Goal: Task Accomplishment & Management: Use online tool/utility

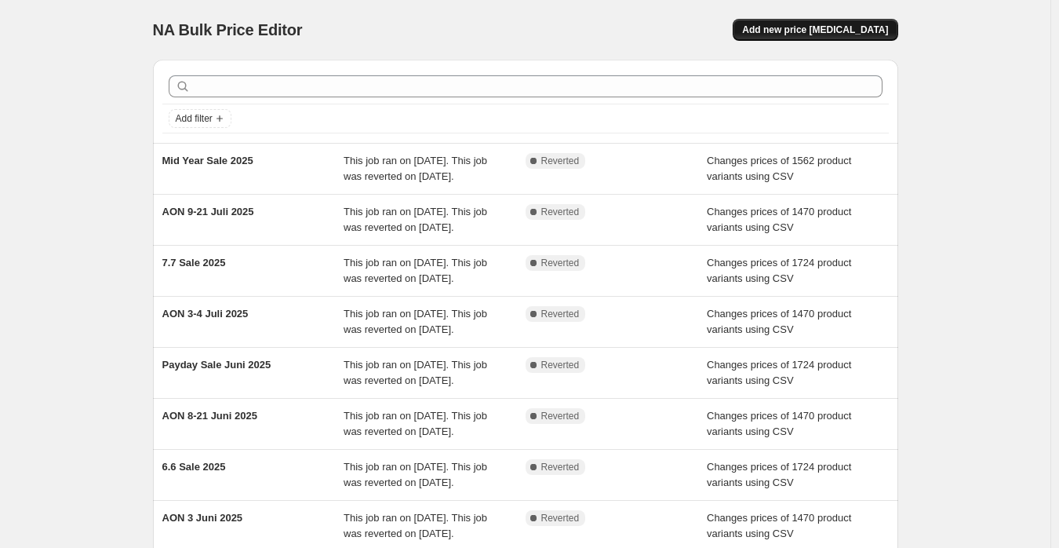
click at [816, 30] on span "Add new price [MEDICAL_DATA]" at bounding box center [815, 30] width 146 height 13
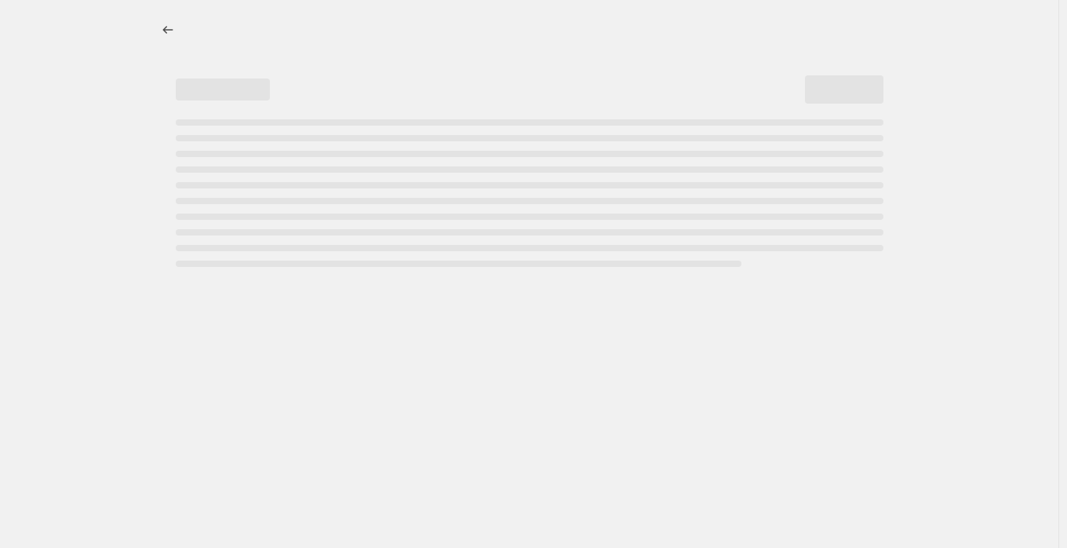
select select "percentage"
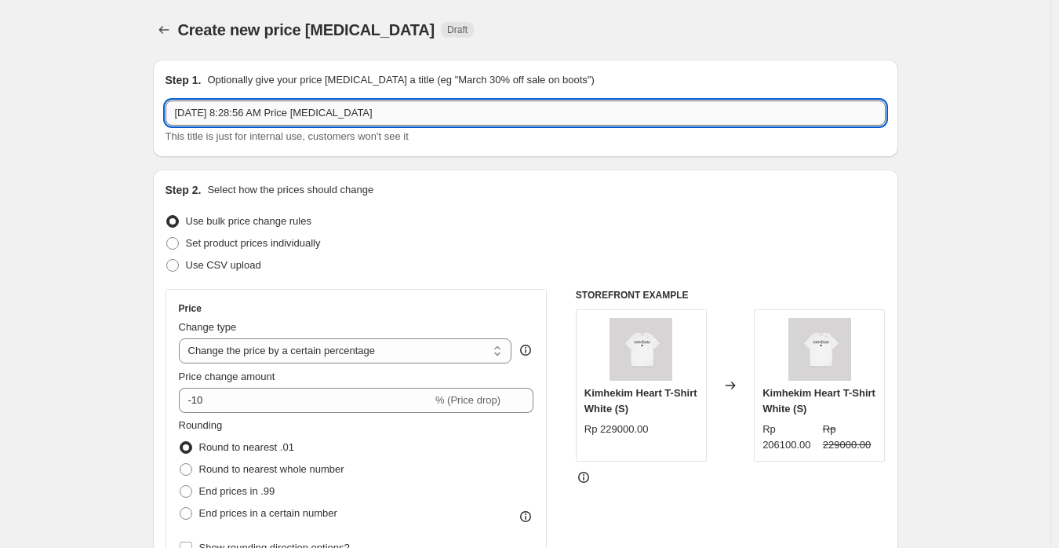
click at [444, 113] on input "[DATE] 8:28:56 AM Price [MEDICAL_DATA]" at bounding box center [526, 112] width 720 height 25
paste input "ON 11-21 Agustus 2025"
type input "AON 11-21 Agustus 2025"
click at [224, 260] on span "Use CSV upload" at bounding box center [223, 265] width 75 height 12
click at [167, 260] on input "Use CSV upload" at bounding box center [166, 259] width 1 height 1
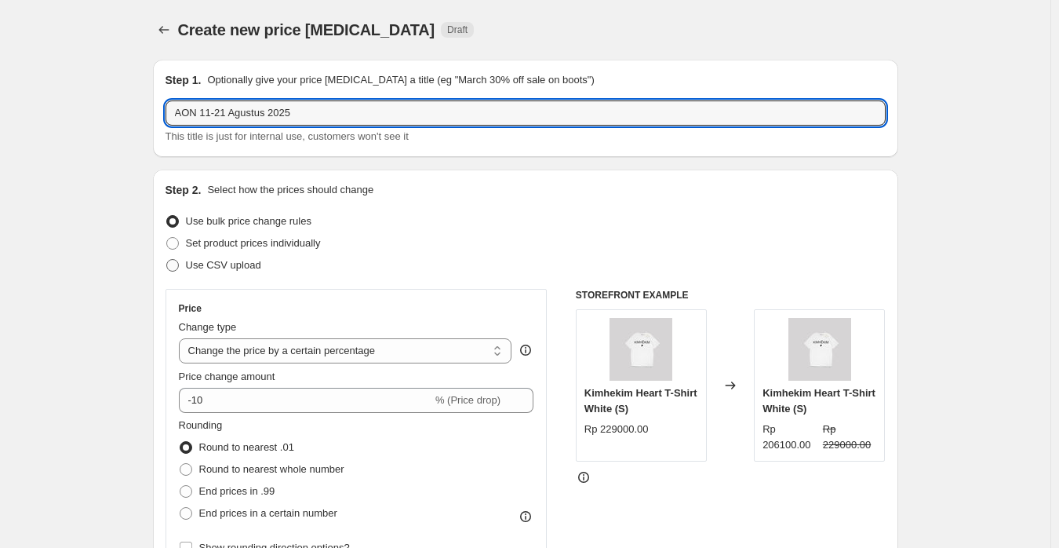
radio input "true"
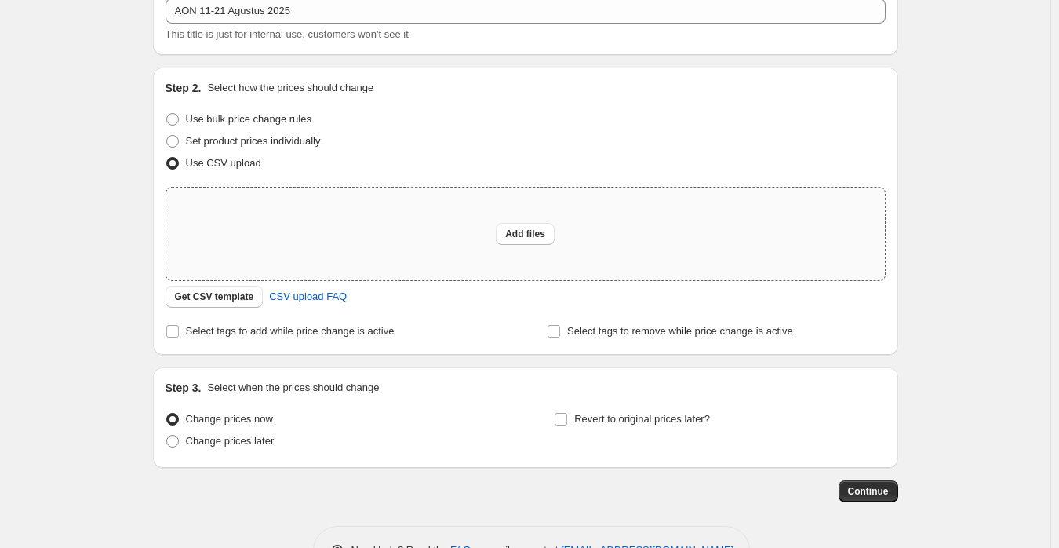
scroll to position [152, 0]
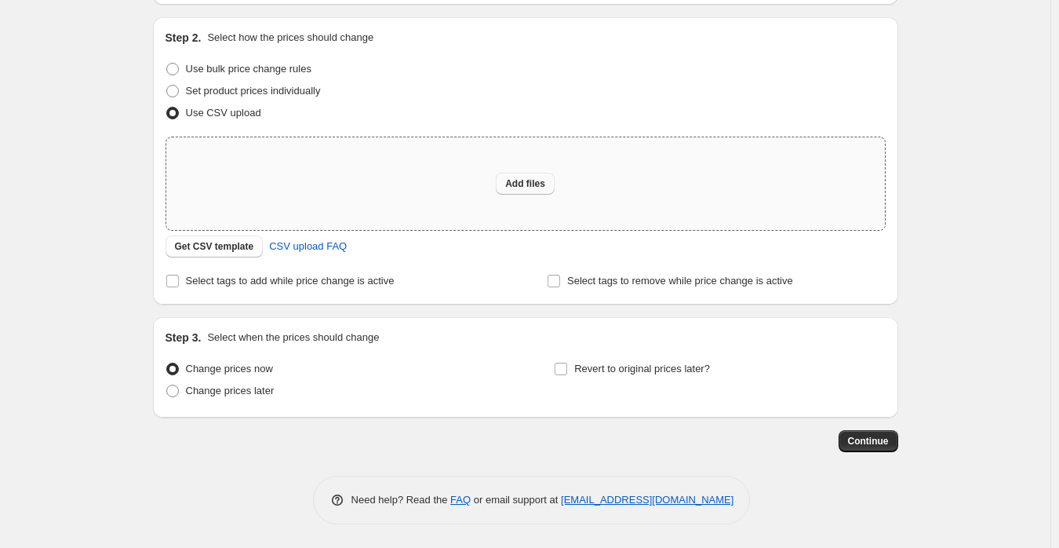
click at [533, 180] on span "Add files" at bounding box center [525, 183] width 40 height 13
type input "C:\fakepath\[PERSON_NAME] Always On Discount (Shopify).csv"
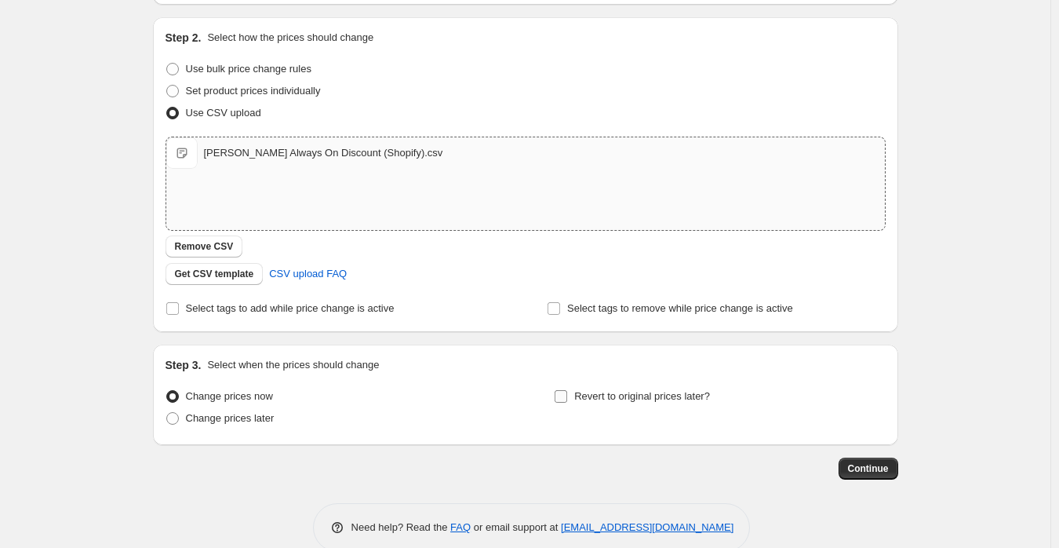
click at [657, 385] on label "Revert to original prices later?" at bounding box center [632, 396] width 156 height 22
click at [567, 390] on input "Revert to original prices later?" at bounding box center [561, 396] width 13 height 13
checkbox input "true"
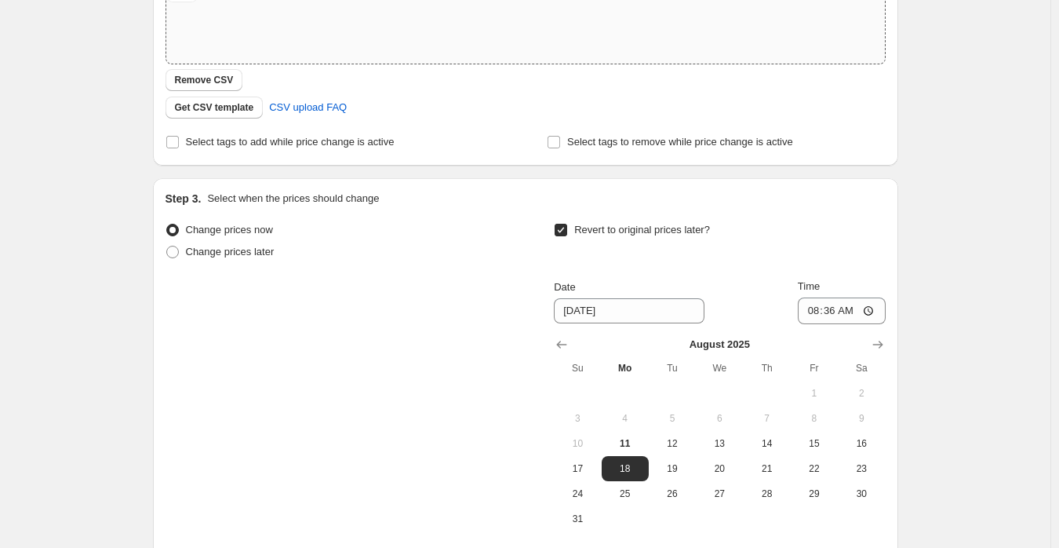
scroll to position [473, 0]
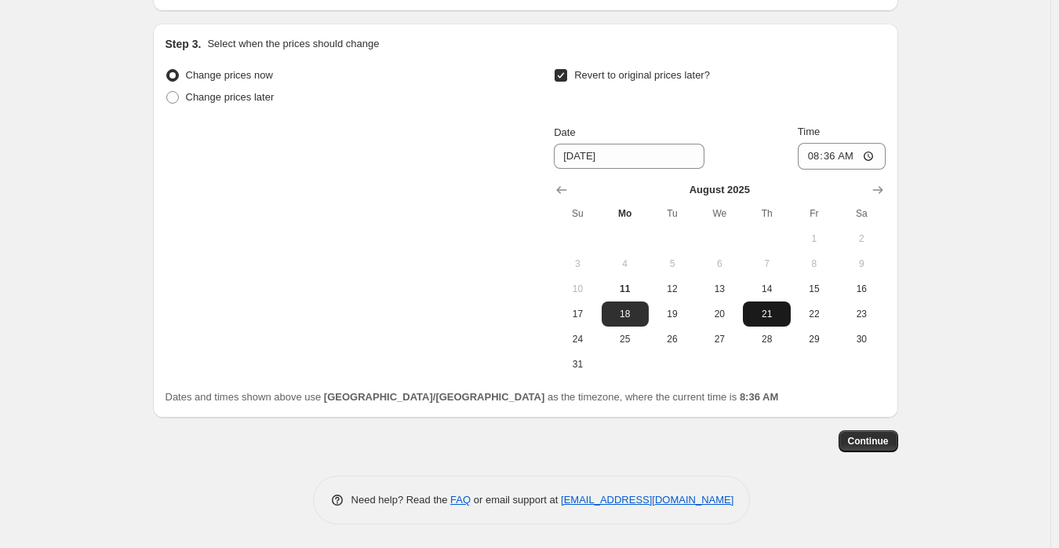
click at [764, 311] on span "21" at bounding box center [766, 314] width 35 height 13
type input "[DATE]"
click at [812, 155] on input "08:36" at bounding box center [842, 156] width 88 height 27
type input "23:59"
drag, startPoint x: 954, startPoint y: 233, endPoint x: 934, endPoint y: 365, distance: 133.4
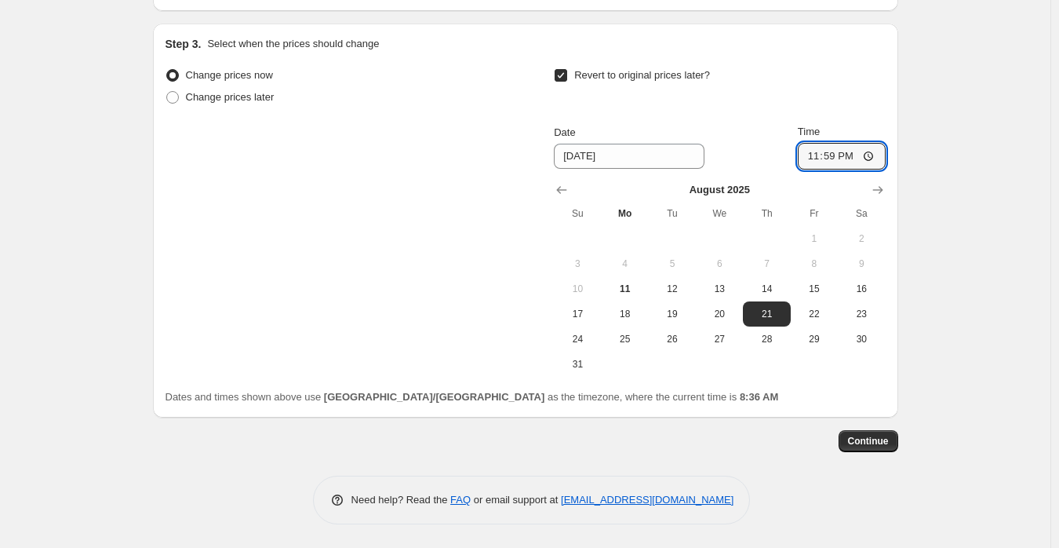
click at [955, 236] on div "Create new price [MEDICAL_DATA]. This page is ready Create new price [MEDICAL_D…" at bounding box center [525, 37] width 1050 height 1021
click at [885, 446] on button "Continue" at bounding box center [869, 441] width 60 height 22
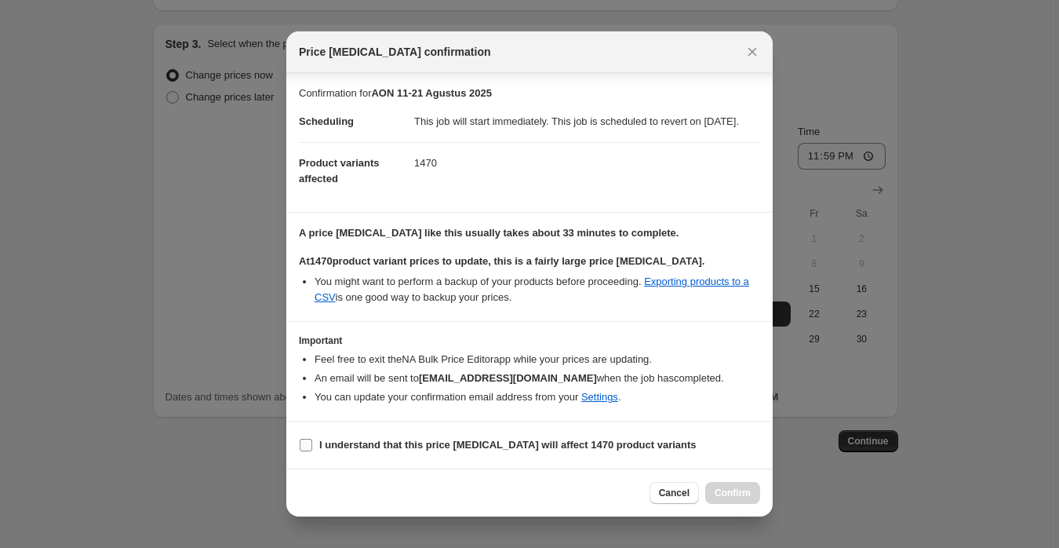
scroll to position [1, 0]
click at [491, 456] on label "I understand that this price [MEDICAL_DATA] will affect 1470 product variants" at bounding box center [498, 445] width 398 height 22
click at [312, 451] on input "I understand that this price [MEDICAL_DATA] will affect 1470 product variants" at bounding box center [306, 445] width 13 height 13
checkbox input "true"
click at [730, 495] on span "Confirm" at bounding box center [733, 492] width 36 height 13
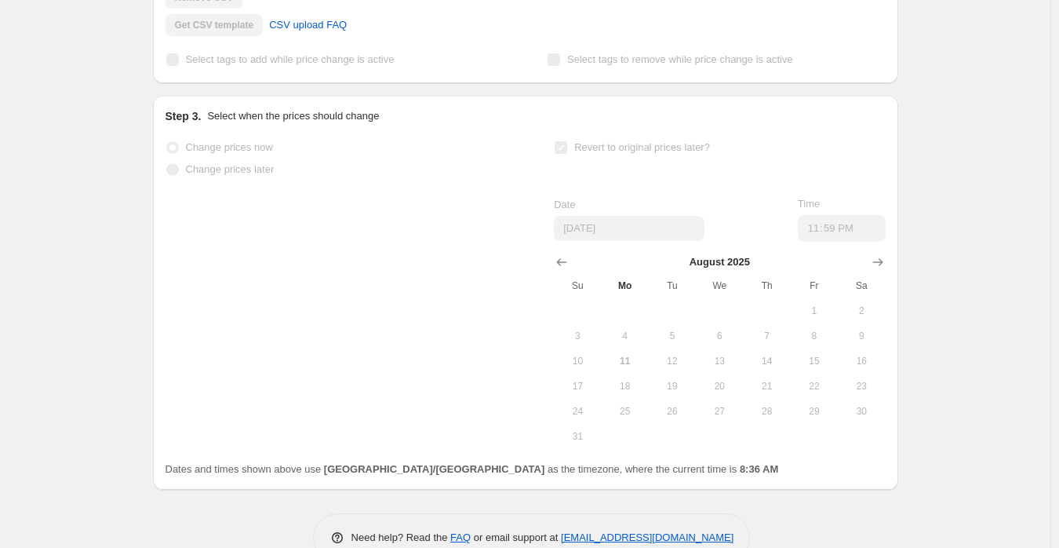
scroll to position [514, 0]
